Goal: Register for event/course

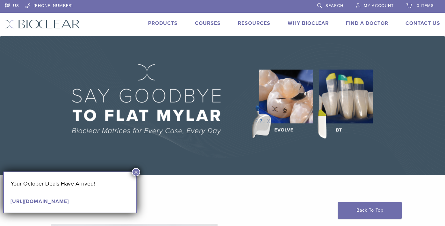
click at [300, 23] on link "Why Bioclear" at bounding box center [308, 23] width 41 height 6
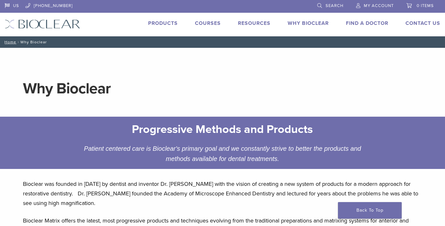
click at [208, 24] on link "Courses" at bounding box center [208, 23] width 26 height 6
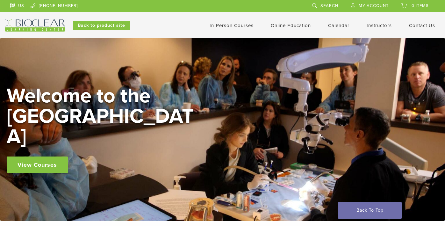
click at [239, 24] on link "In-Person Courses" at bounding box center [232, 26] width 44 height 6
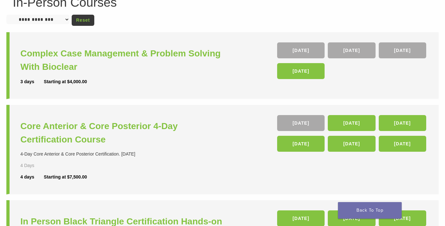
scroll to position [69, 0]
